Goal: Information Seeking & Learning: Learn about a topic

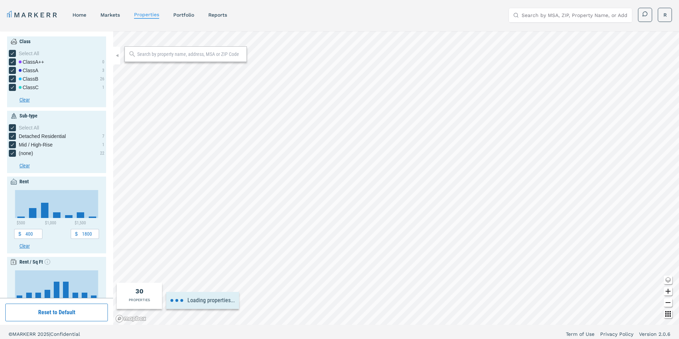
type input "0.5"
type input "2.5"
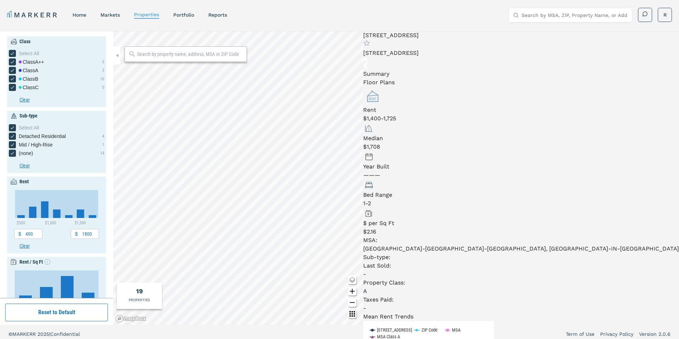
click at [534, 17] on input "Search by MSA, ZIP, Property Name, or Address" at bounding box center [575, 15] width 106 height 14
click at [526, 38] on div "Please wait, suggestions loading..." at bounding box center [570, 31] width 123 height 17
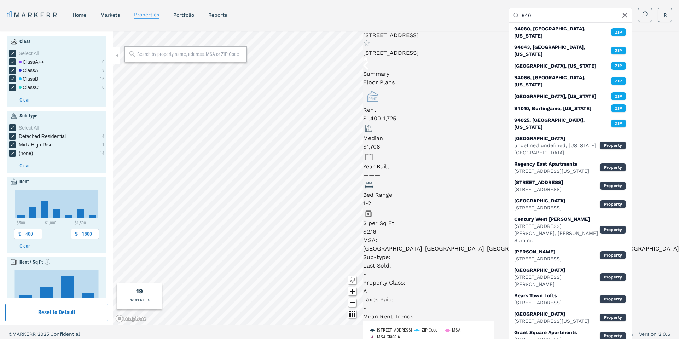
click at [537, 16] on input "940" at bounding box center [575, 15] width 106 height 14
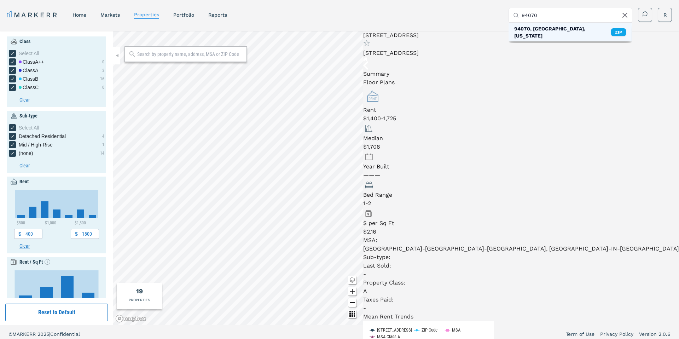
type input "94070"
click at [535, 28] on div "94070, San Carlos, California" at bounding box center [562, 32] width 97 height 14
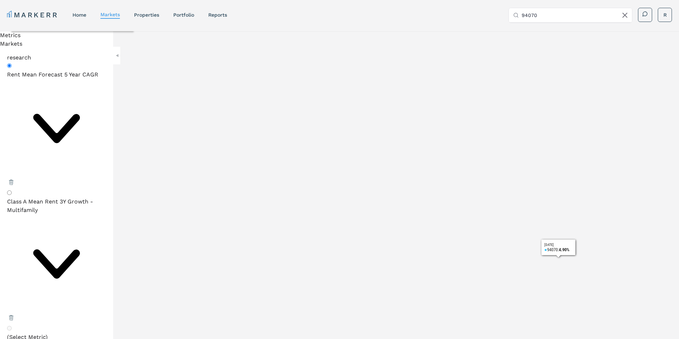
scroll to position [23, 0]
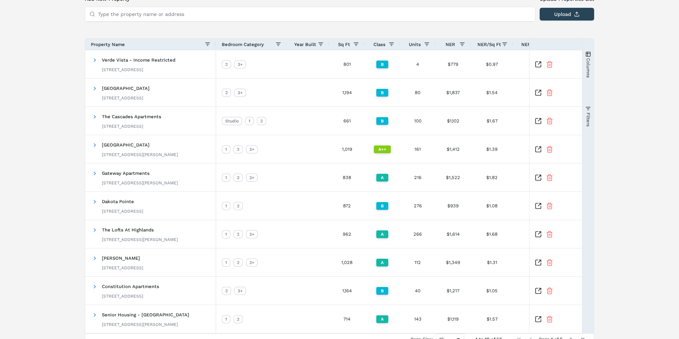
scroll to position [94, 0]
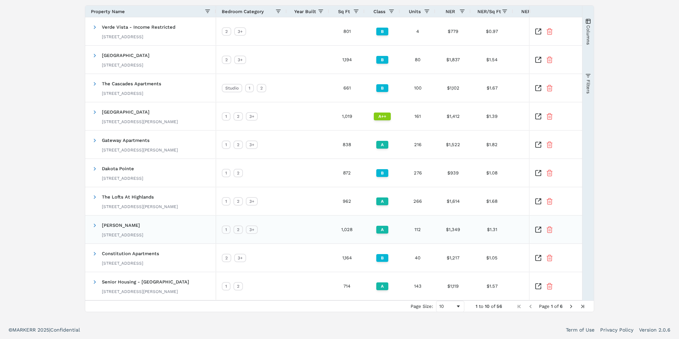
click at [120, 225] on span "Kimber Green" at bounding box center [121, 224] width 38 height 5
click at [538, 229] on icon "Inspect Comparable" at bounding box center [538, 229] width 7 height 7
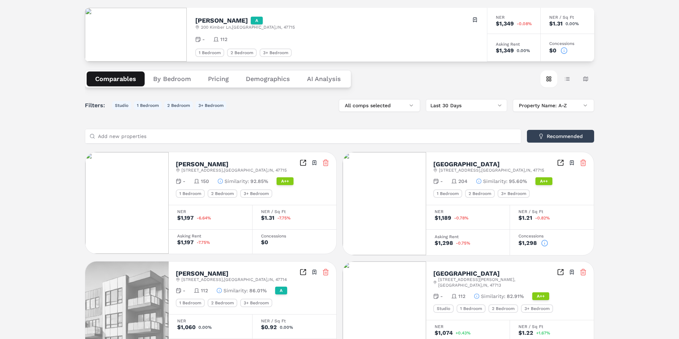
scroll to position [38, 0]
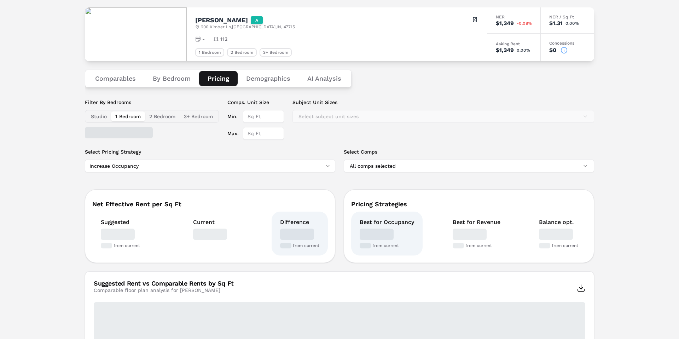
click at [219, 79] on button "Pricing" at bounding box center [218, 78] width 39 height 15
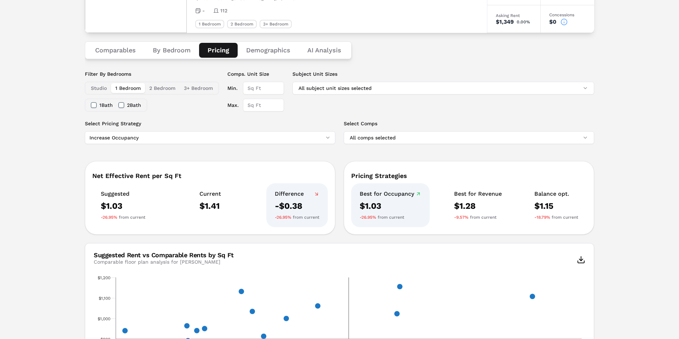
scroll to position [65, 0]
click at [263, 53] on button "Demographics" at bounding box center [268, 51] width 61 height 15
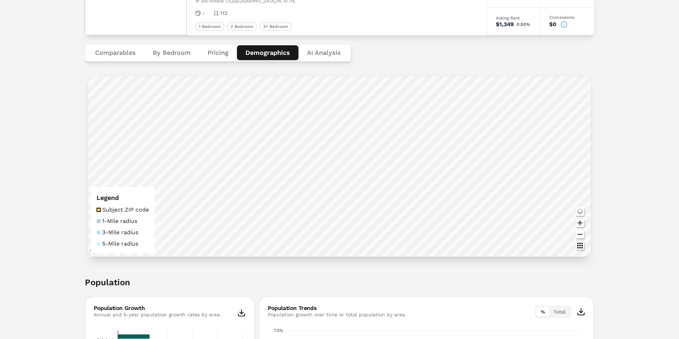
scroll to position [0, 0]
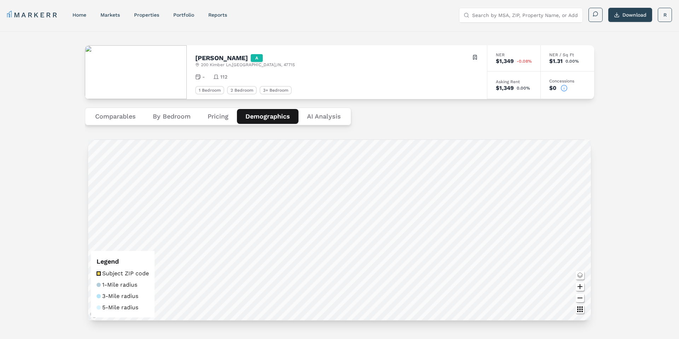
click at [322, 119] on Analysis "AI Analysis" at bounding box center [324, 116] width 51 height 15
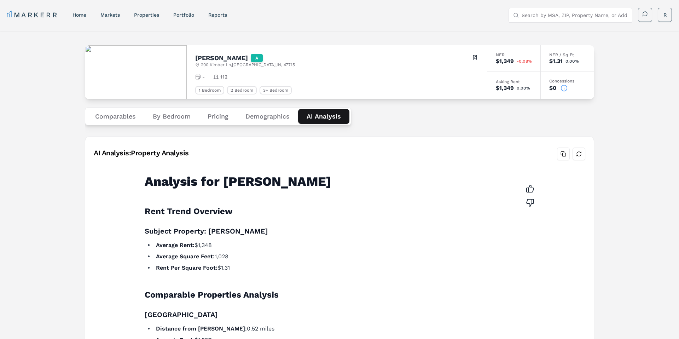
click at [265, 118] on button "Demographics" at bounding box center [267, 116] width 61 height 15
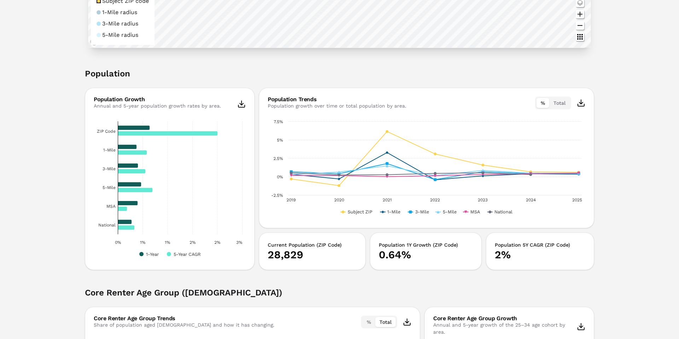
scroll to position [271, 0]
